Goal: Information Seeking & Learning: Learn about a topic

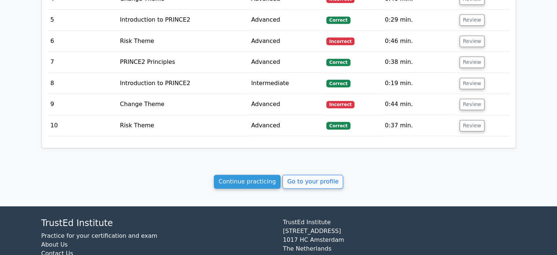
scroll to position [904, 0]
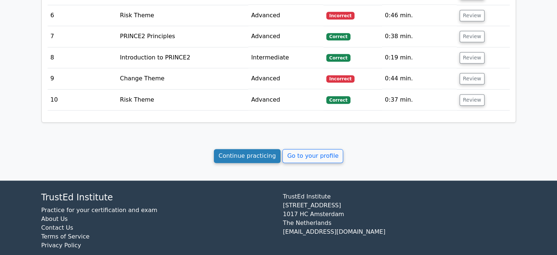
click at [263, 149] on link "Continue practicing" at bounding box center [247, 156] width 67 height 14
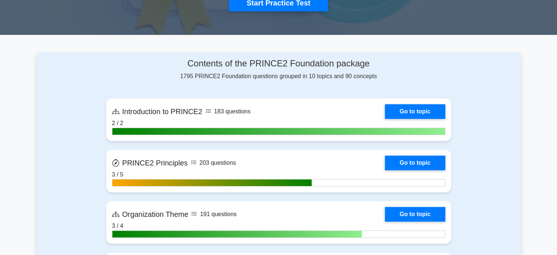
scroll to position [266, 0]
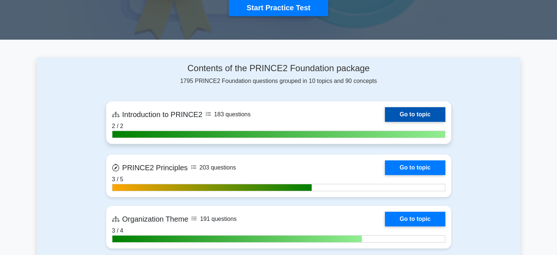
click at [420, 114] on link "Go to topic" at bounding box center [415, 114] width 60 height 15
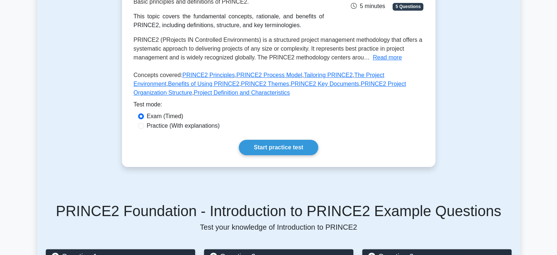
scroll to position [135, 0]
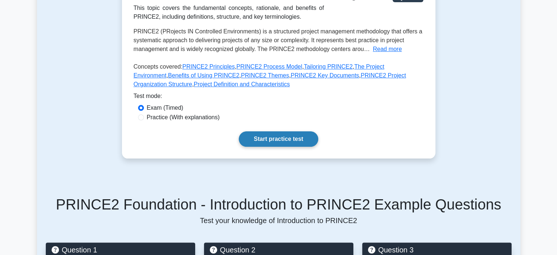
click at [280, 140] on link "Start practice test" at bounding box center [278, 138] width 79 height 15
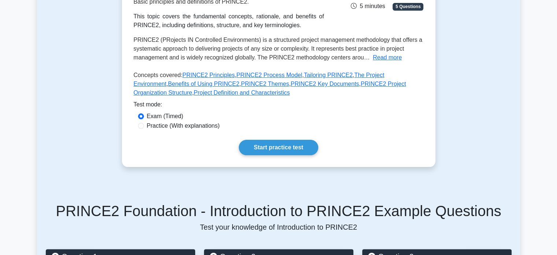
scroll to position [131, 0]
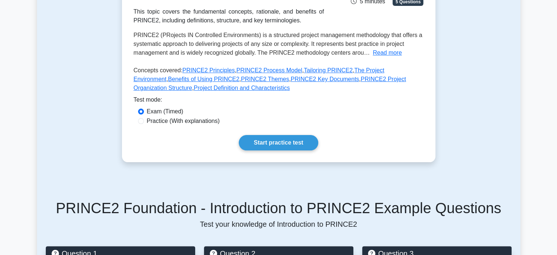
click at [140, 124] on div "Practice (With explanations)" at bounding box center [278, 120] width 281 height 9
click at [140, 122] on input "Practice (With explanations)" at bounding box center [141, 121] width 6 height 6
radio input "true"
click at [271, 147] on link "Start practice test" at bounding box center [278, 142] width 79 height 15
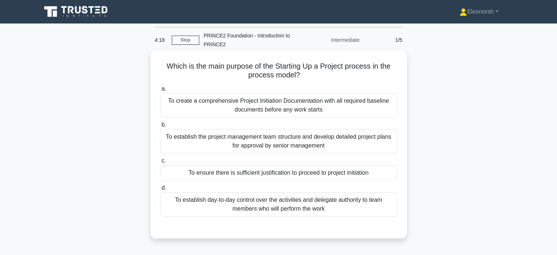
click at [329, 172] on div "To ensure there is sufficient justification to proceed to project initiation" at bounding box center [278, 172] width 237 height 15
click at [160, 163] on input "c. To ensure there is sufficient justification to proceed to project initiation" at bounding box center [160, 160] width 0 height 5
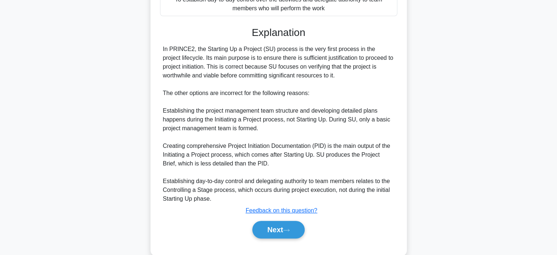
scroll to position [214, 0]
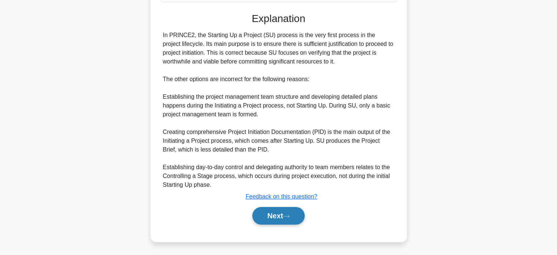
click at [273, 216] on button "Next" at bounding box center [278, 216] width 52 height 18
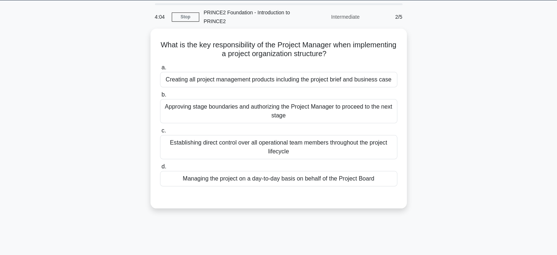
scroll to position [22, 0]
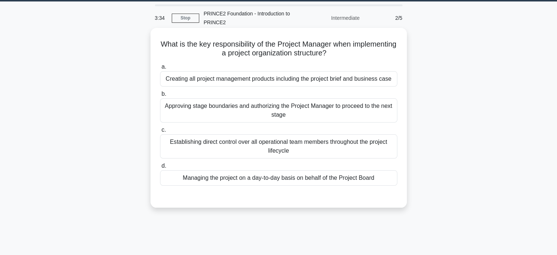
click at [318, 178] on div "Managing the project on a day-to-day basis on behalf of the Project Board" at bounding box center [278, 177] width 237 height 15
click at [160, 168] on input "d. Managing the project on a day-to-day basis on behalf of the Project Board" at bounding box center [160, 165] width 0 height 5
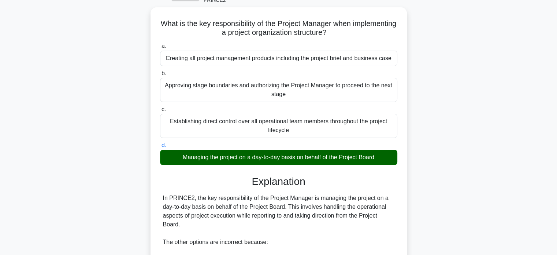
scroll to position [42, 0]
click at [377, 128] on div "Establishing direct control over all operational team members throughout the pr…" at bounding box center [278, 126] width 237 height 24
click at [160, 112] on input "c. Establishing direct control over all operational team members throughout the…" at bounding box center [160, 109] width 0 height 5
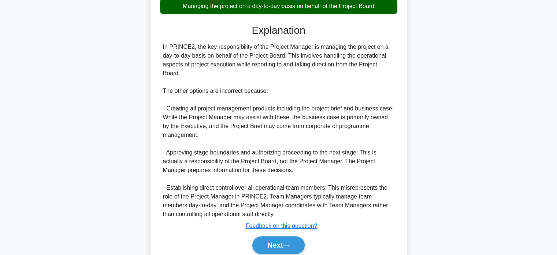
scroll to position [201, 0]
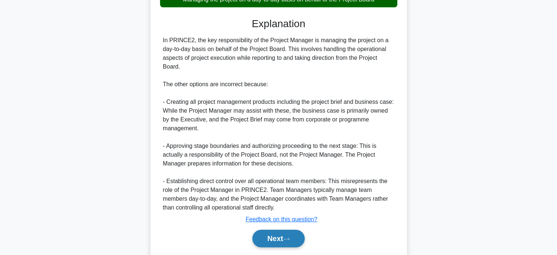
click at [271, 235] on button "Next" at bounding box center [278, 238] width 52 height 18
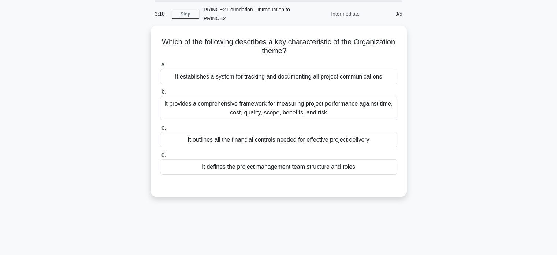
scroll to position [25, 0]
click at [328, 111] on div "It provides a comprehensive framework for measuring project performance against…" at bounding box center [278, 108] width 237 height 24
click at [160, 94] on input "b. It provides a comprehensive framework for measuring project performance agai…" at bounding box center [160, 91] width 0 height 5
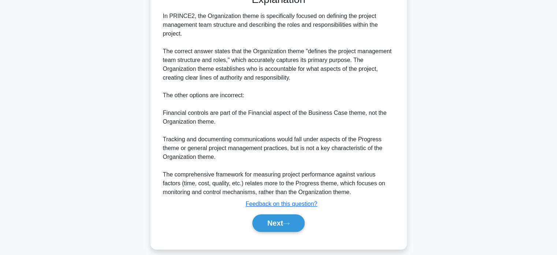
scroll to position [220, 0]
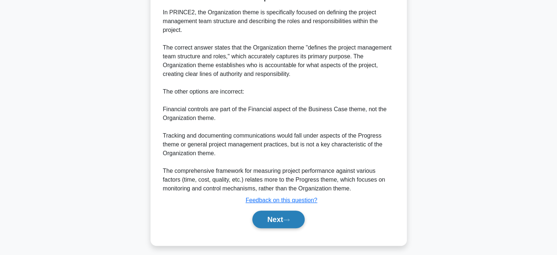
click at [274, 212] on button "Next" at bounding box center [278, 219] width 52 height 18
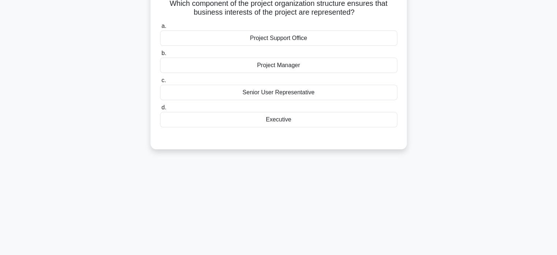
scroll to position [0, 0]
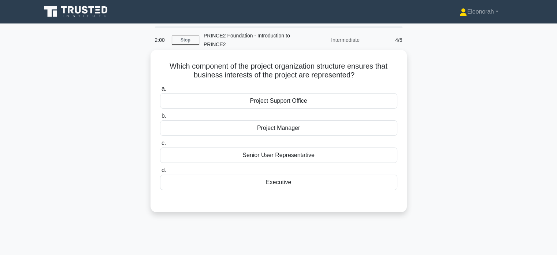
click at [280, 183] on div "Executive" at bounding box center [278, 181] width 237 height 15
click at [160, 173] on input "d. Executive" at bounding box center [160, 170] width 0 height 5
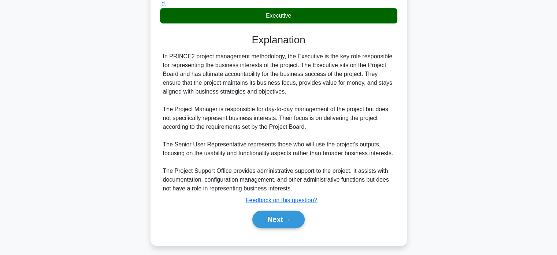
scroll to position [170, 0]
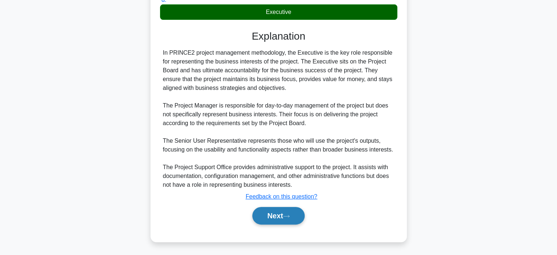
click at [271, 215] on button "Next" at bounding box center [278, 216] width 52 height 18
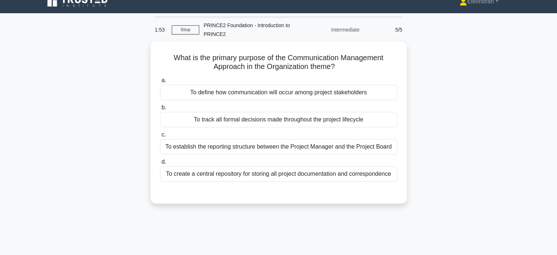
scroll to position [0, 0]
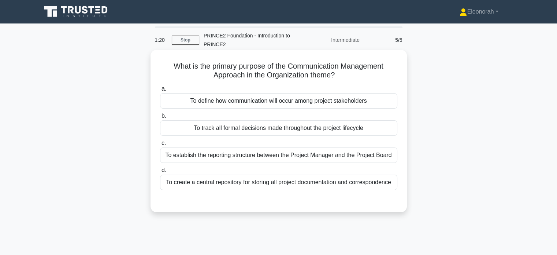
click at [362, 99] on div "To define how communication will occur among project stakeholders" at bounding box center [278, 100] width 237 height 15
click at [160, 91] on input "a. To define how communication will occur among project stakeholders" at bounding box center [160, 88] width 0 height 5
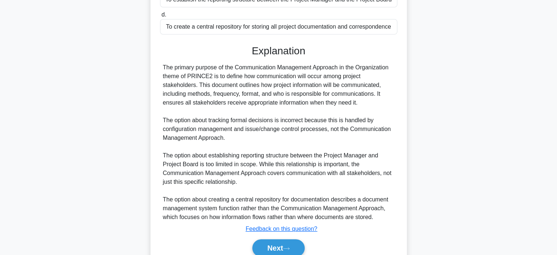
scroll to position [188, 0]
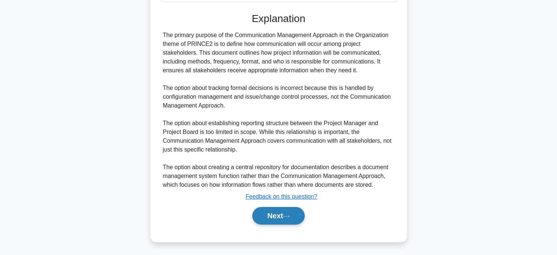
click at [285, 211] on button "Next" at bounding box center [278, 216] width 52 height 18
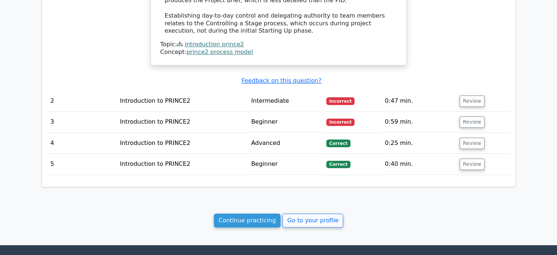
scroll to position [690, 0]
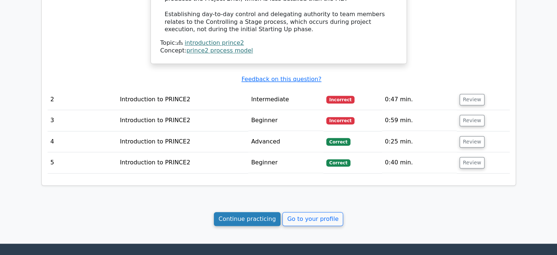
click at [256, 214] on link "Continue practicing" at bounding box center [247, 219] width 67 height 14
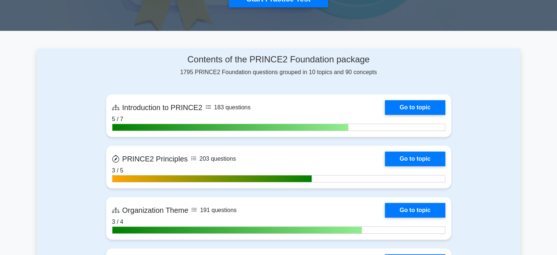
scroll to position [278, 0]
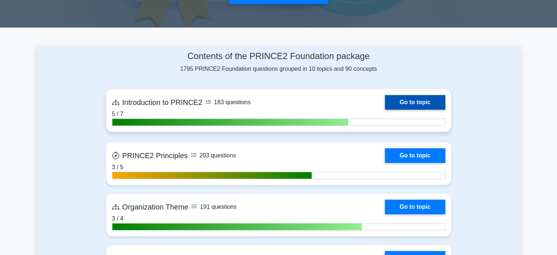
click at [409, 101] on link "Go to topic" at bounding box center [415, 102] width 60 height 15
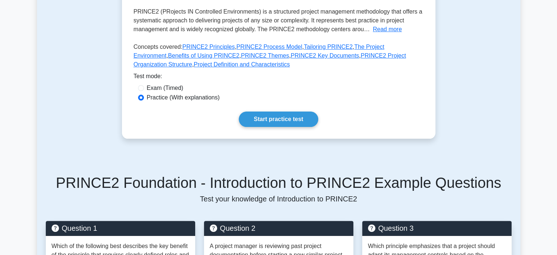
scroll to position [152, 0]
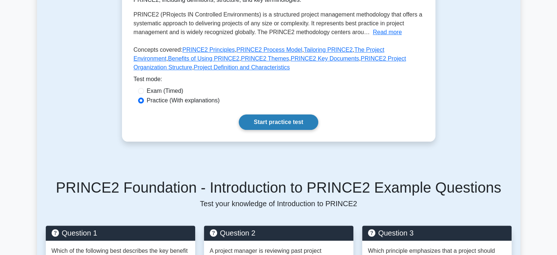
click at [276, 125] on link "Start practice test" at bounding box center [278, 121] width 79 height 15
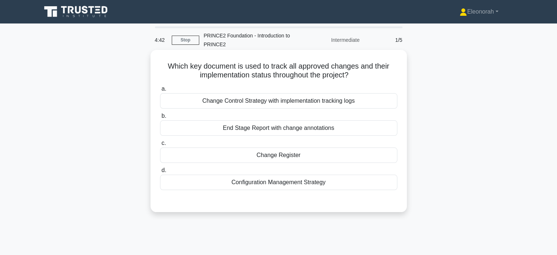
click at [281, 155] on div "Change Register" at bounding box center [278, 154] width 237 height 15
click at [160, 145] on input "c. Change Register" at bounding box center [160, 143] width 0 height 5
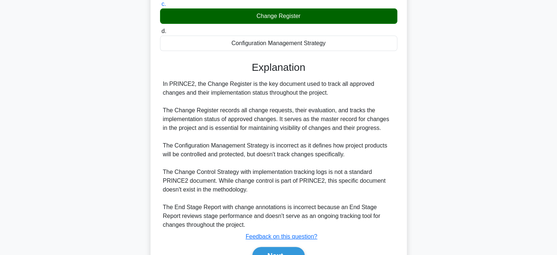
scroll to position [179, 0]
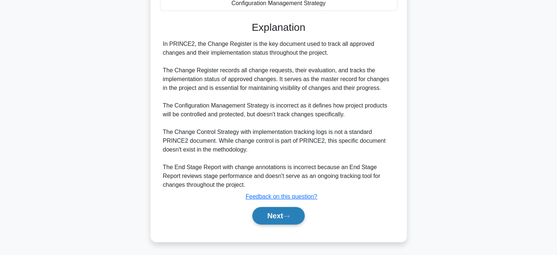
click at [266, 213] on button "Next" at bounding box center [278, 216] width 52 height 18
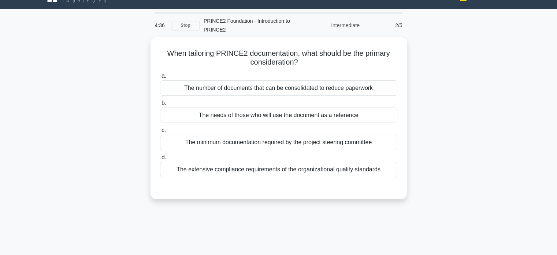
scroll to position [14, 0]
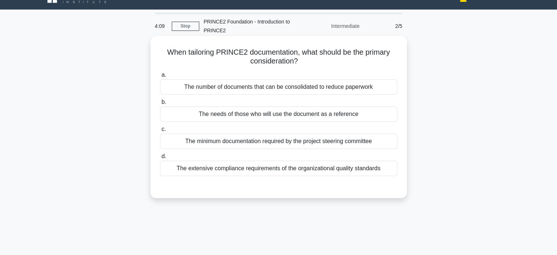
click at [367, 168] on div "The extensive compliance requirements of the organizational quality standards" at bounding box center [278, 167] width 237 height 15
click at [160, 159] on input "d. The extensive compliance requirements of the organizational quality standards" at bounding box center [160, 156] width 0 height 5
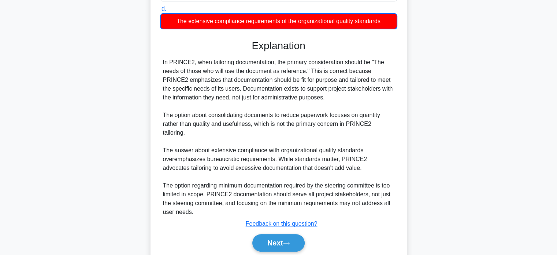
scroll to position [163, 0]
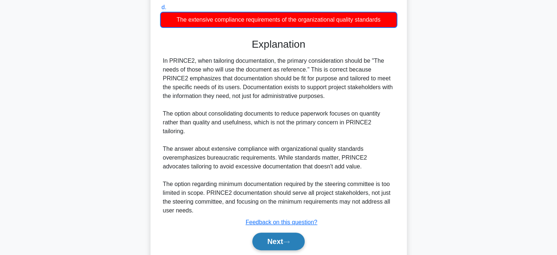
click at [277, 233] on button "Next" at bounding box center [278, 241] width 52 height 18
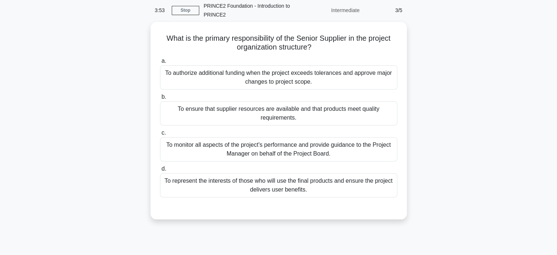
scroll to position [29, 0]
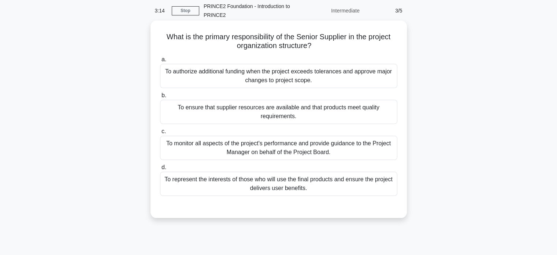
click at [338, 117] on div "To ensure that supplier resources are available and that products meet quality …" at bounding box center [278, 112] width 237 height 24
click at [160, 98] on input "b. To ensure that supplier resources are available and that products meet quali…" at bounding box center [160, 95] width 0 height 5
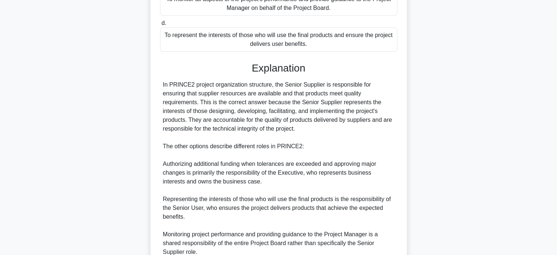
scroll to position [240, 0]
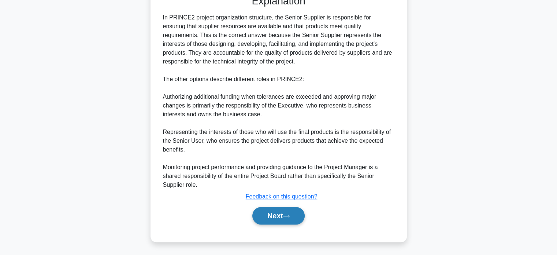
click at [272, 214] on button "Next" at bounding box center [278, 216] width 52 height 18
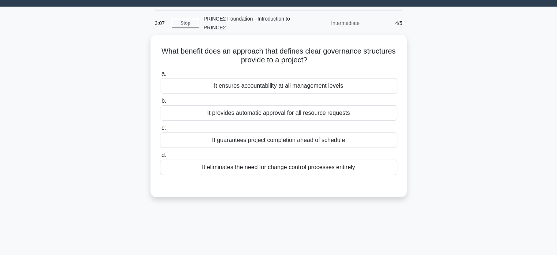
scroll to position [15, 0]
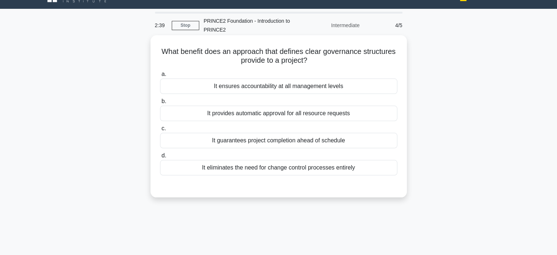
click at [311, 86] on div "It ensures accountability at all management levels" at bounding box center [278, 85] width 237 height 15
click at [160, 77] on input "a. It ensures accountability at all management levels" at bounding box center [160, 74] width 0 height 5
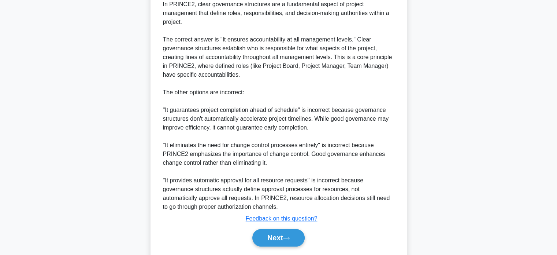
scroll to position [240, 0]
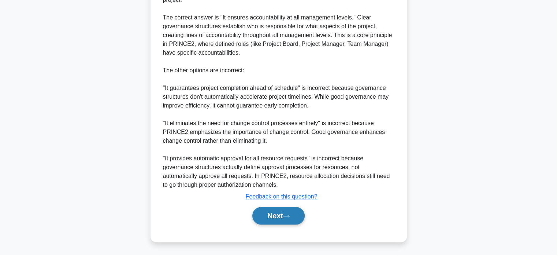
click at [273, 217] on button "Next" at bounding box center [278, 216] width 52 height 18
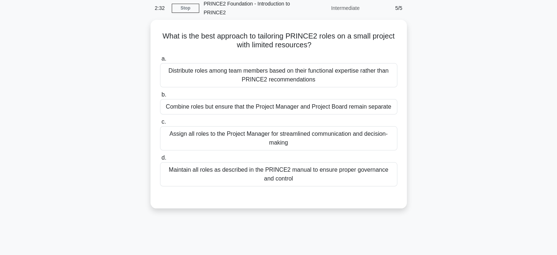
scroll to position [0, 0]
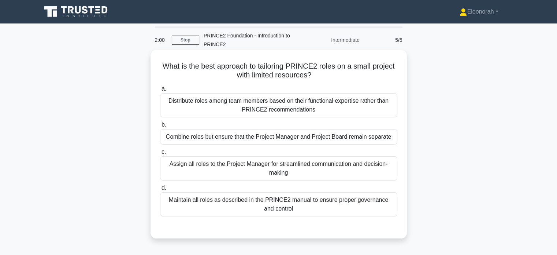
click at [324, 108] on div "Distribute roles among team members based on their functional expertise rather …" at bounding box center [278, 105] width 237 height 24
click at [160, 91] on input "a. Distribute roles among team members based on their functional expertise rath…" at bounding box center [160, 88] width 0 height 5
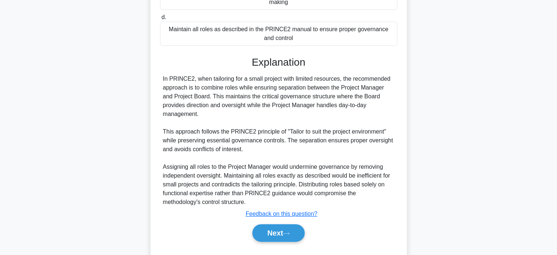
scroll to position [177, 0]
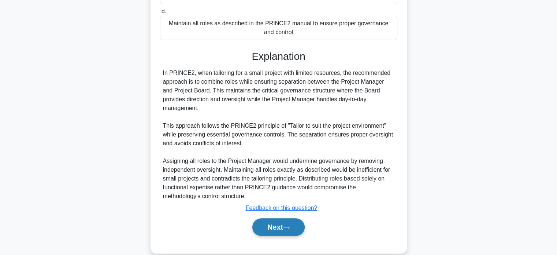
click at [267, 221] on button "Next" at bounding box center [278, 227] width 52 height 18
